Goal: Task Accomplishment & Management: Complete application form

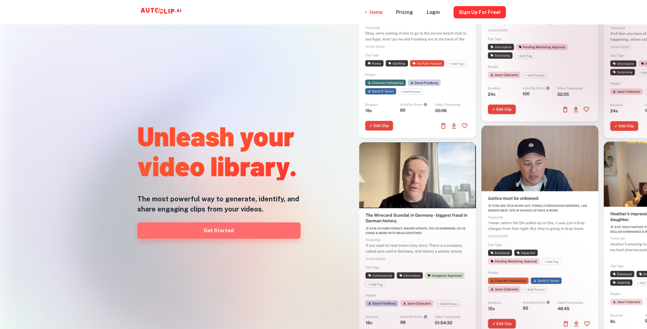
click at [228, 232] on link "Get Started" at bounding box center [218, 231] width 163 height 16
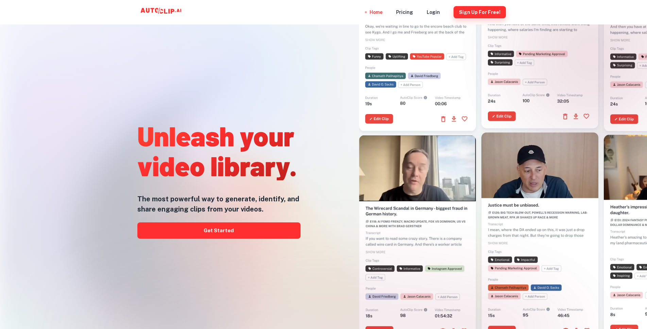
click at [477, 12] on button "Sign Up for free!" at bounding box center [479, 12] width 52 height 12
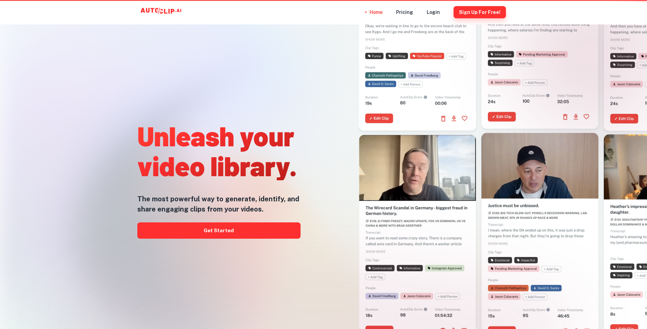
click at [477, 12] on button "Sign Up for free!" at bounding box center [479, 12] width 52 height 12
click at [477, 11] on button "Sign Up for free!" at bounding box center [479, 12] width 52 height 12
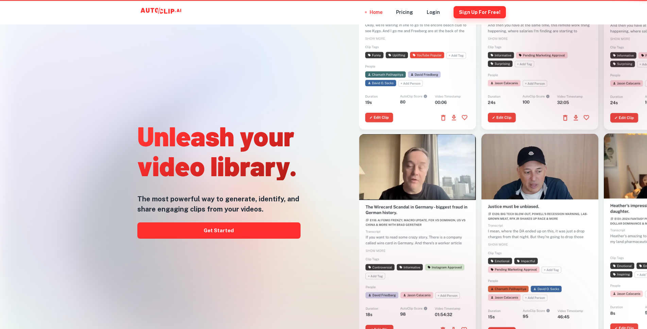
click at [477, 11] on button "Sign Up for free!" at bounding box center [479, 12] width 52 height 12
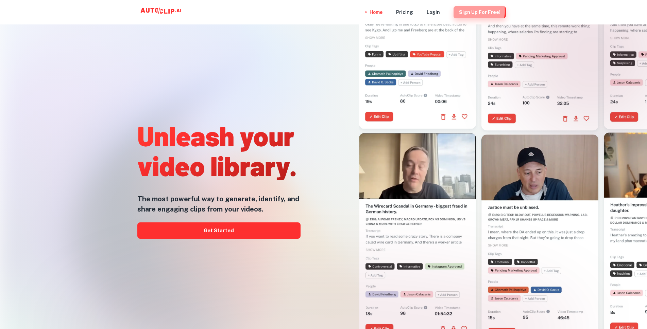
click at [477, 11] on button "Sign Up for free!" at bounding box center [479, 12] width 52 height 12
